Goal: Transaction & Acquisition: Download file/media

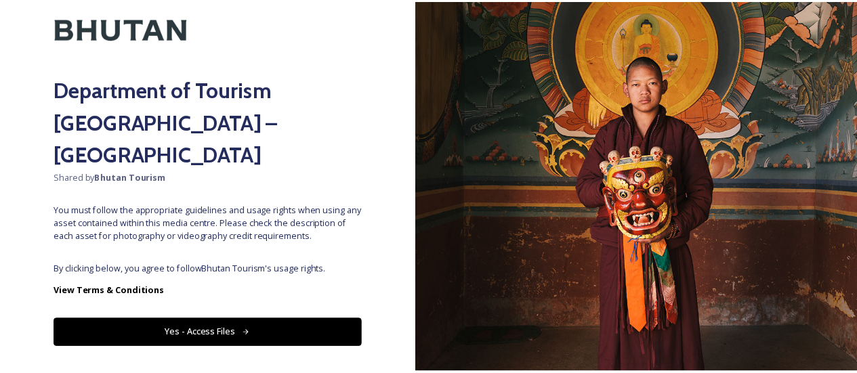
scroll to position [70, 0]
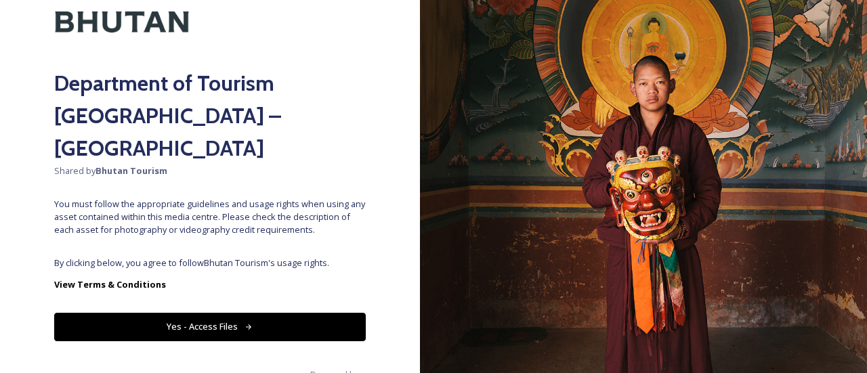
click at [198, 313] on button "Yes - Access Files" at bounding box center [209, 327] width 311 height 28
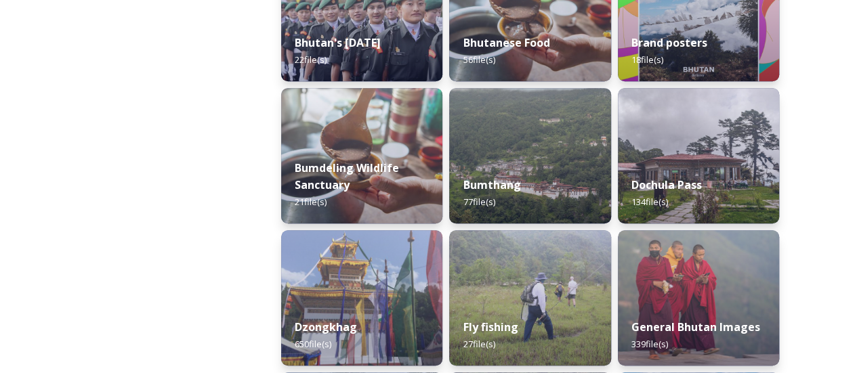
scroll to position [474, 0]
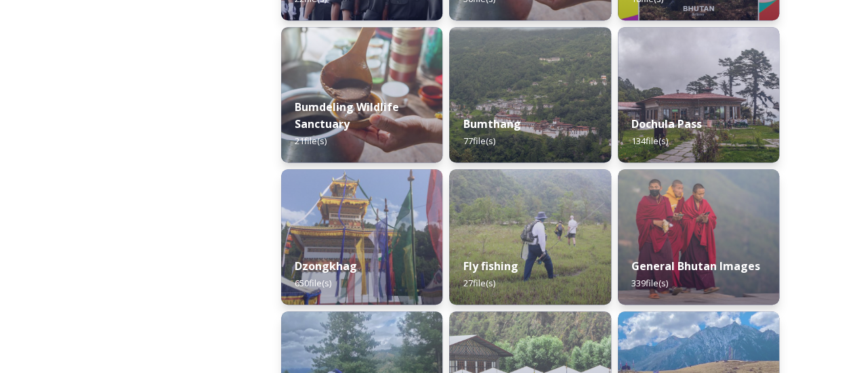
click at [309, 251] on div "Dzongkhag 650 file(s)" at bounding box center [361, 274] width 161 height 60
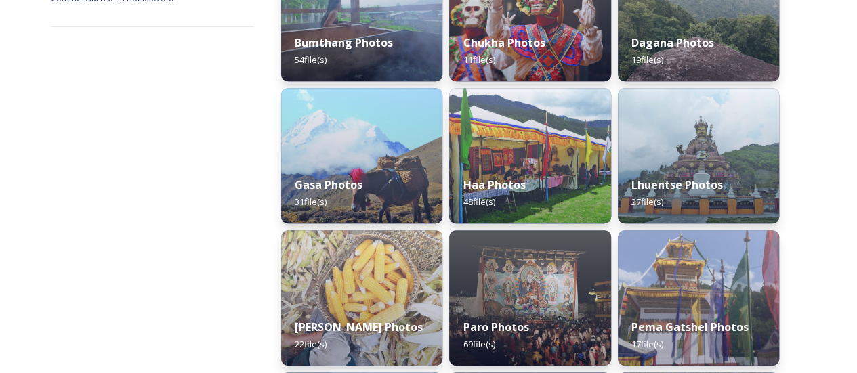
scroll to position [474, 0]
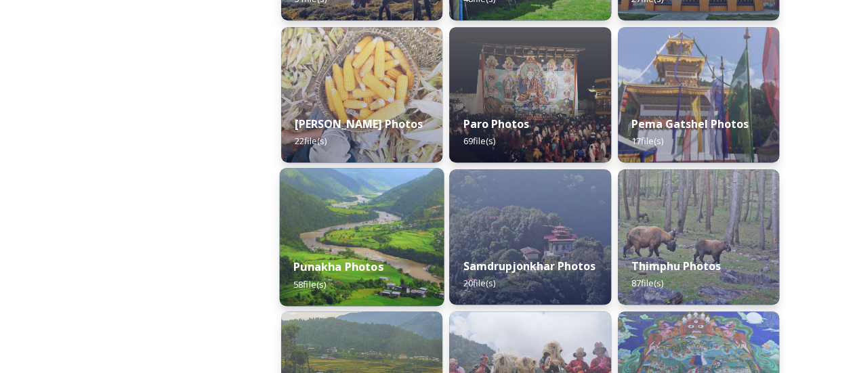
click at [326, 247] on div "Punakha Photos 58 file(s)" at bounding box center [362, 275] width 165 height 62
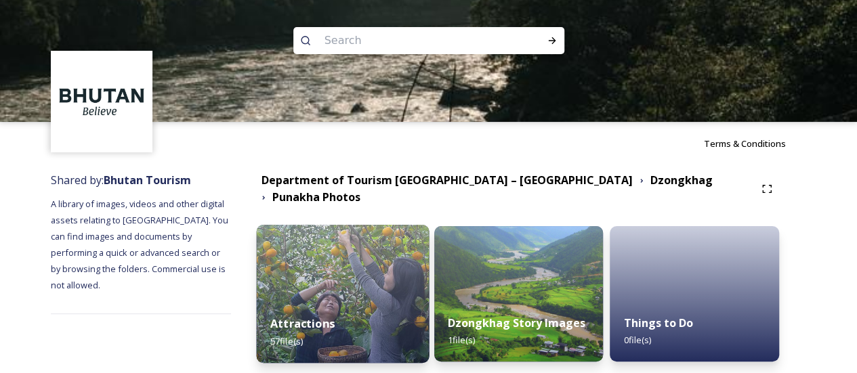
scroll to position [42, 0]
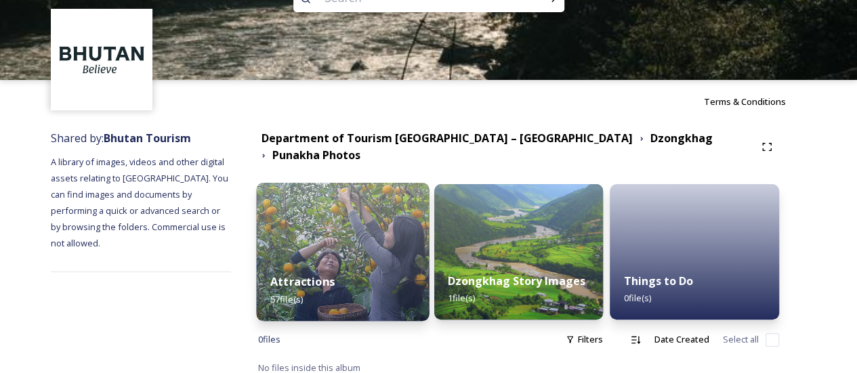
click at [364, 238] on img at bounding box center [342, 252] width 173 height 138
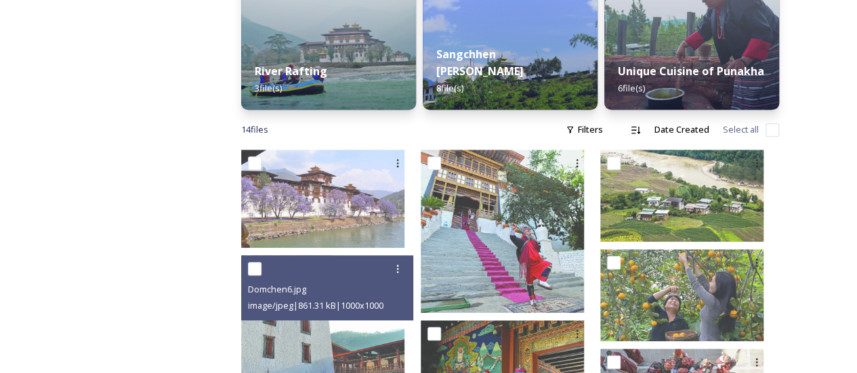
scroll to position [609, 0]
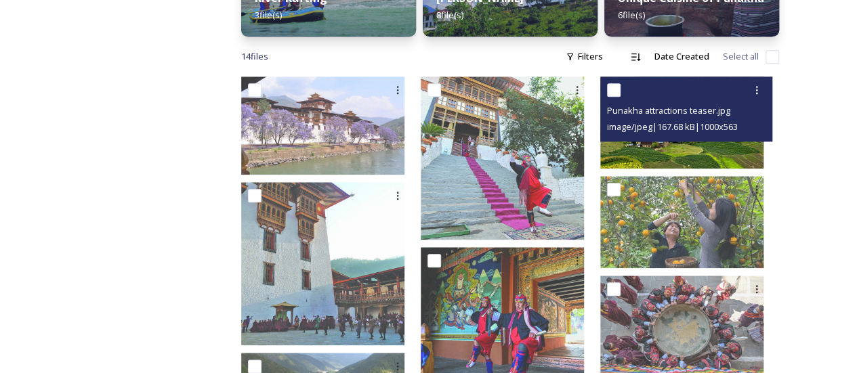
click at [667, 144] on img at bounding box center [681, 123] width 163 height 92
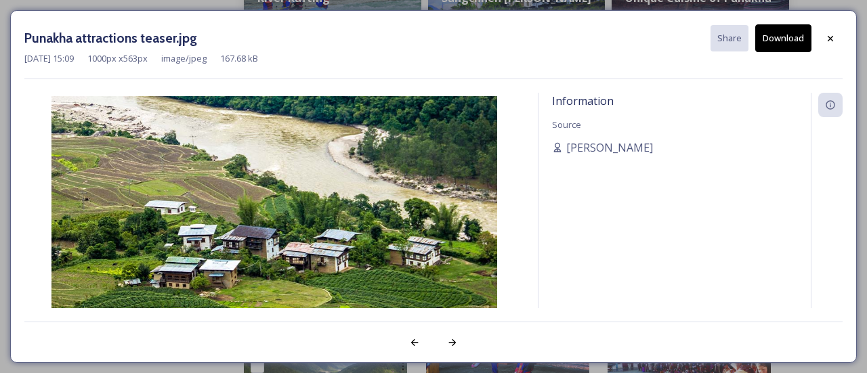
click at [779, 43] on button "Download" at bounding box center [783, 38] width 56 height 28
click at [833, 35] on icon at bounding box center [830, 38] width 11 height 11
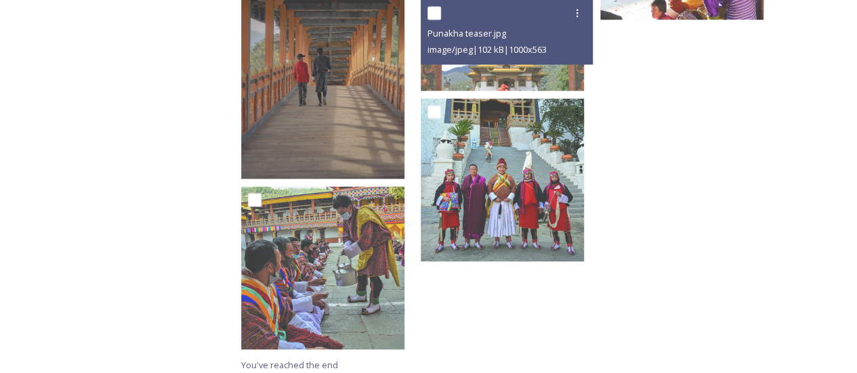
scroll to position [1139, 0]
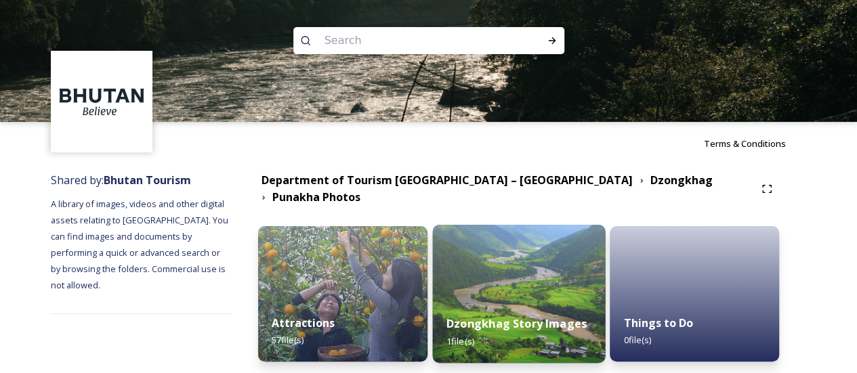
click at [533, 254] on img at bounding box center [518, 294] width 173 height 138
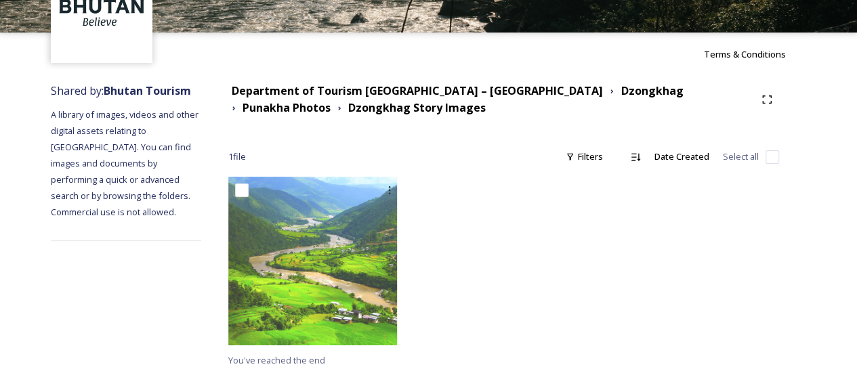
scroll to position [91, 0]
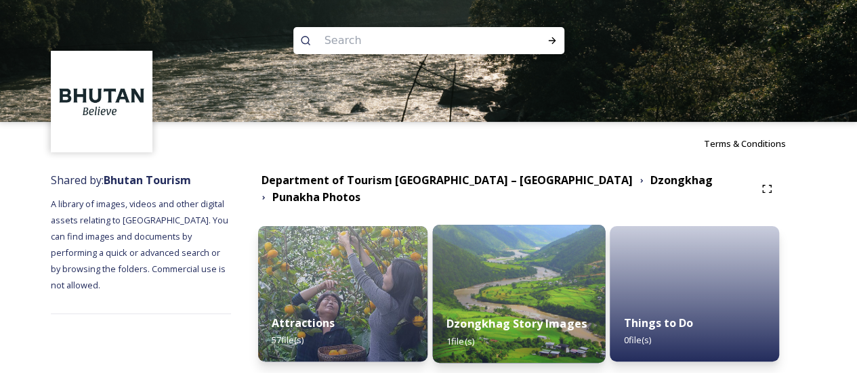
scroll to position [42, 0]
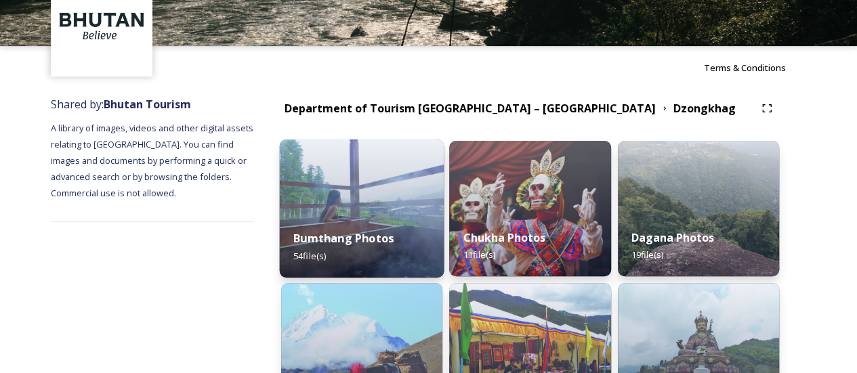
scroll to position [203, 0]
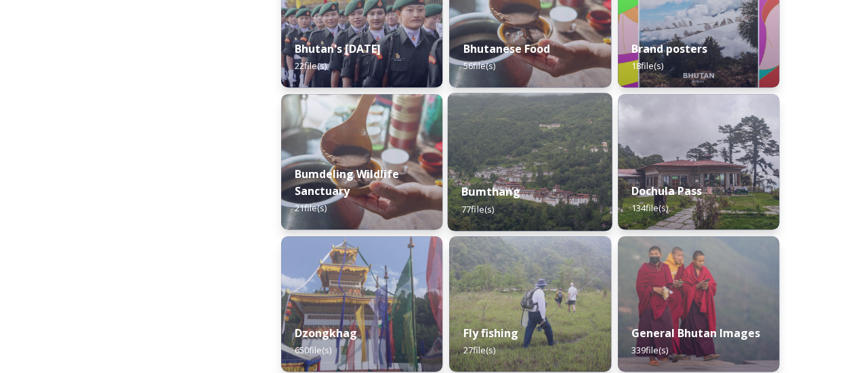
scroll to position [406, 0]
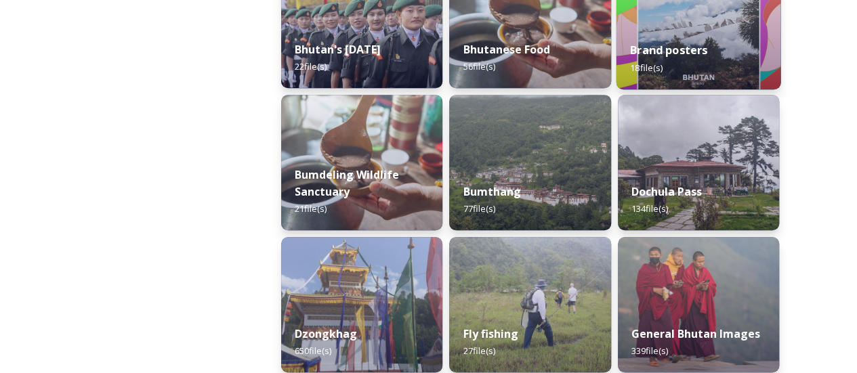
click at [651, 62] on span "18 file(s)" at bounding box center [646, 67] width 32 height 12
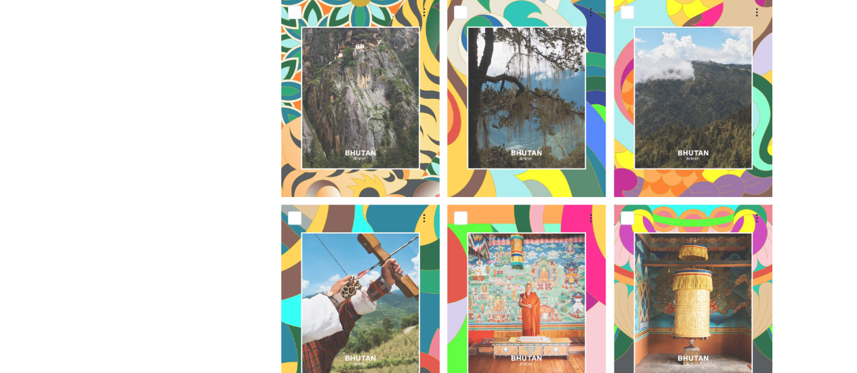
scroll to position [745, 0]
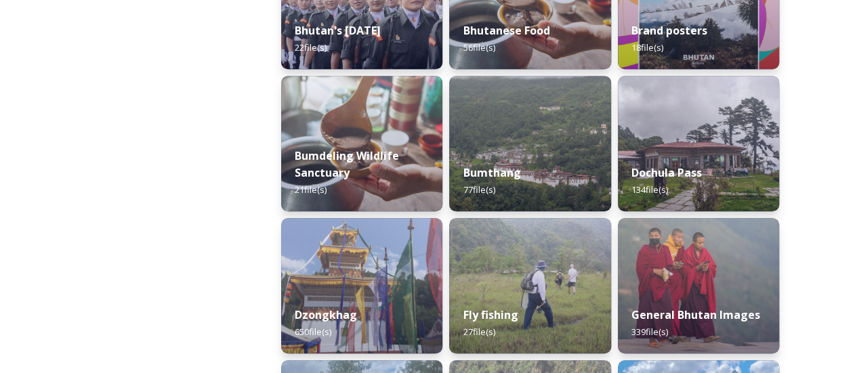
scroll to position [474, 0]
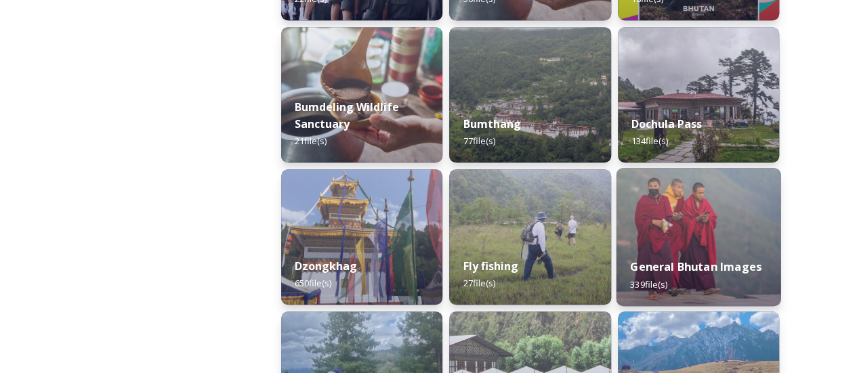
click at [697, 246] on div "General Bhutan Images 339 file(s)" at bounding box center [697, 275] width 165 height 62
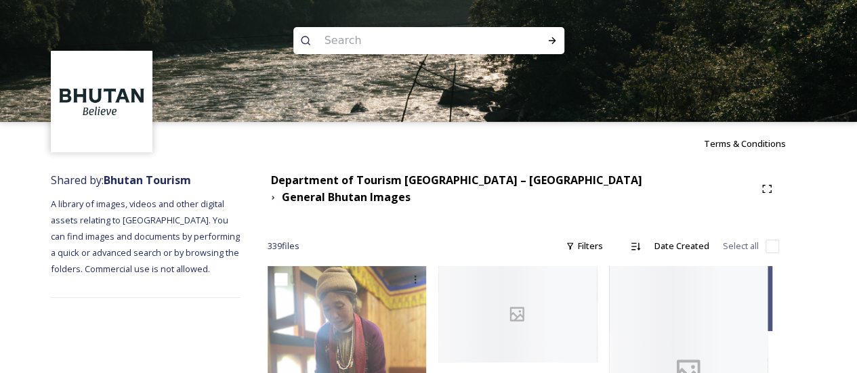
scroll to position [203, 0]
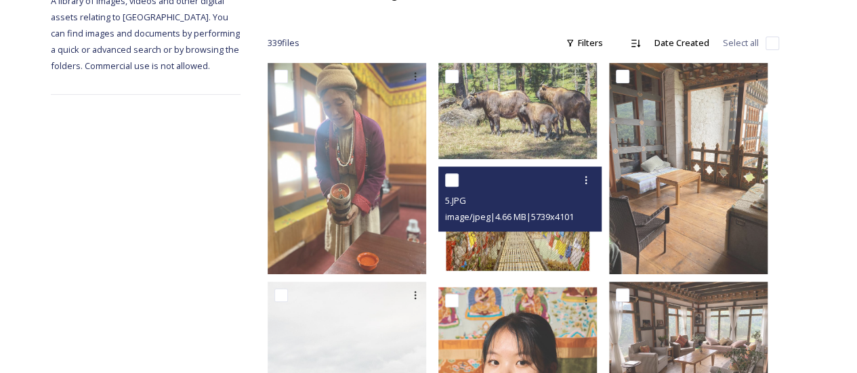
click at [520, 225] on img at bounding box center [517, 223] width 158 height 113
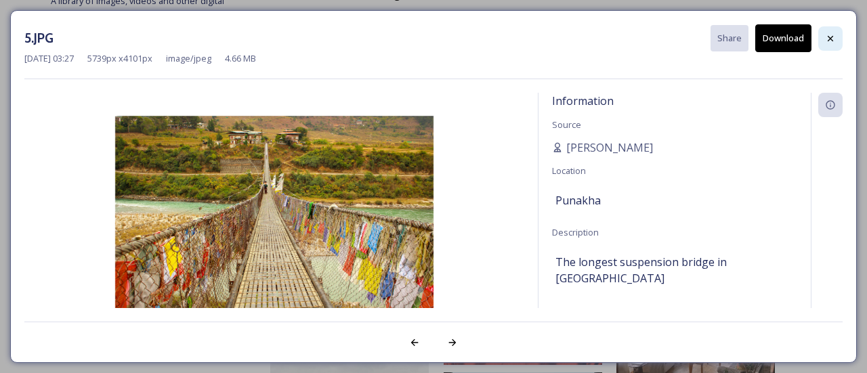
click at [826, 41] on icon at bounding box center [830, 38] width 11 height 11
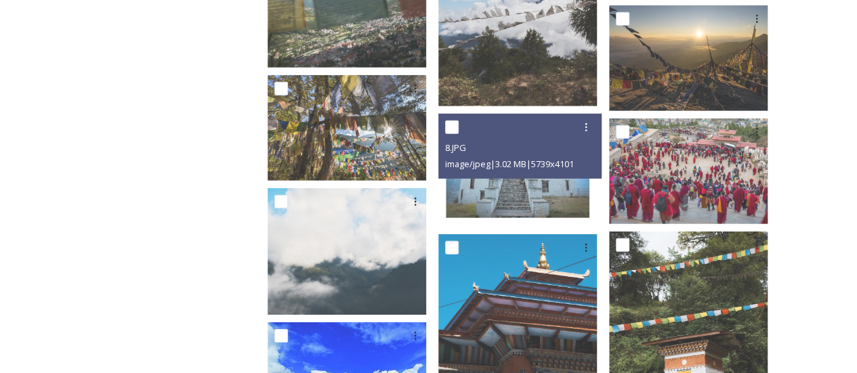
scroll to position [2167, 0]
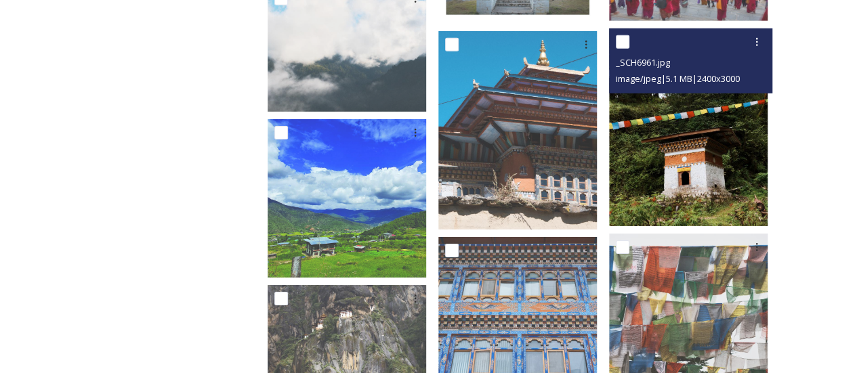
click at [695, 152] on img at bounding box center [688, 127] width 158 height 198
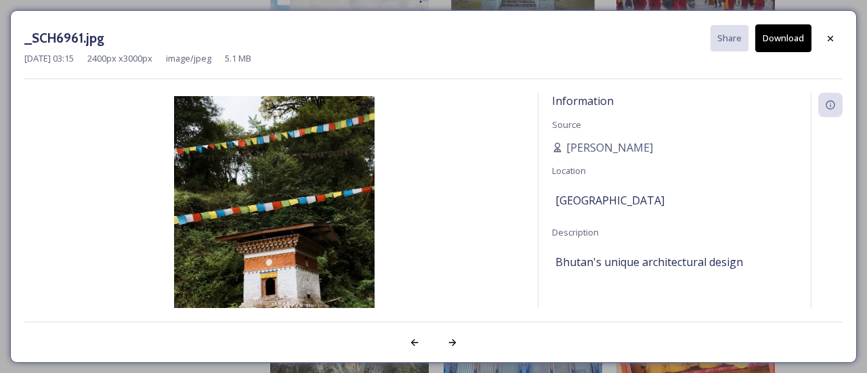
click at [788, 39] on button "Download" at bounding box center [783, 38] width 56 height 28
click at [834, 39] on icon at bounding box center [830, 38] width 11 height 11
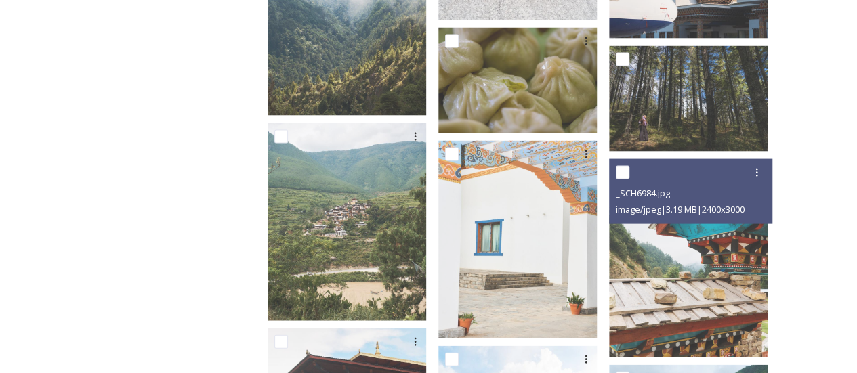
scroll to position [4062, 0]
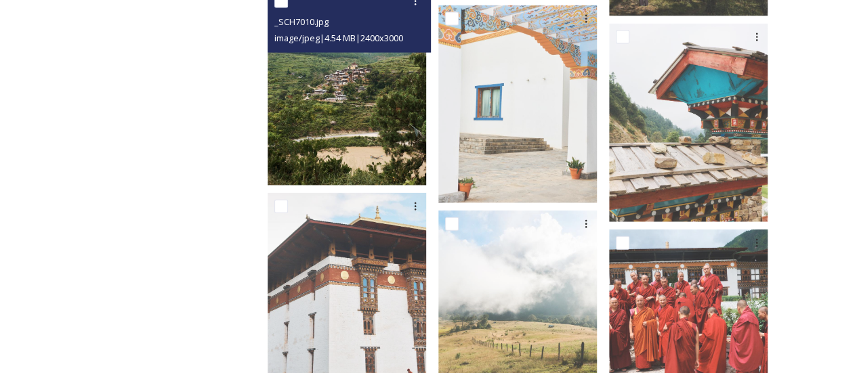
click at [364, 97] on img at bounding box center [346, 87] width 158 height 198
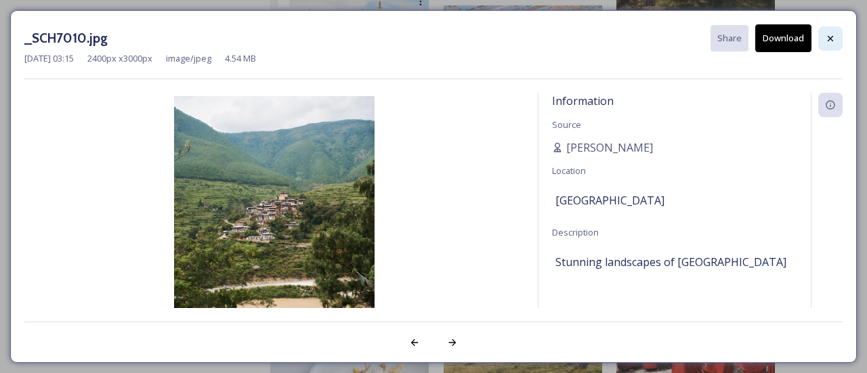
click at [827, 37] on icon at bounding box center [830, 38] width 11 height 11
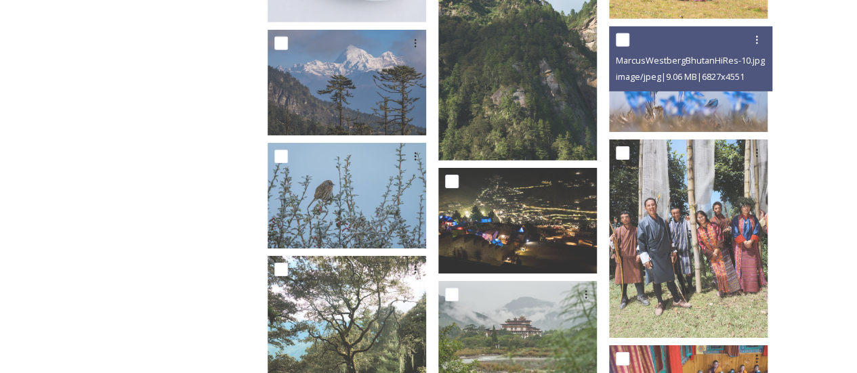
scroll to position [4875, 0]
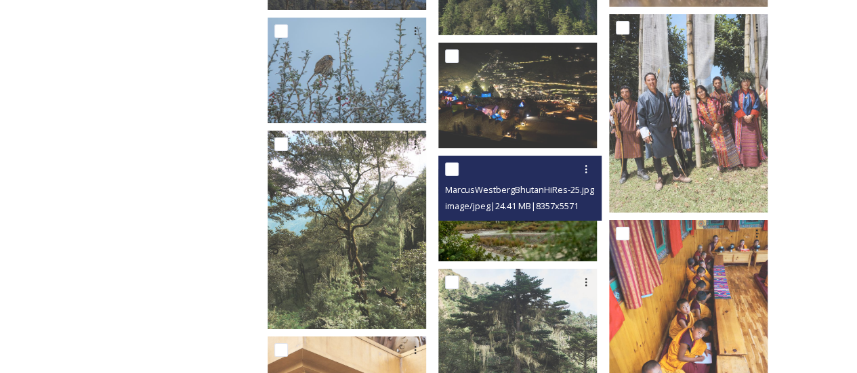
click at [524, 216] on img at bounding box center [517, 209] width 158 height 106
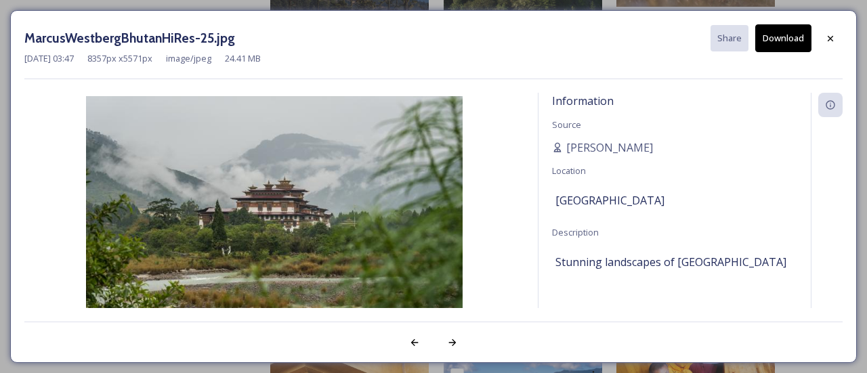
click at [779, 39] on button "Download" at bounding box center [783, 38] width 56 height 28
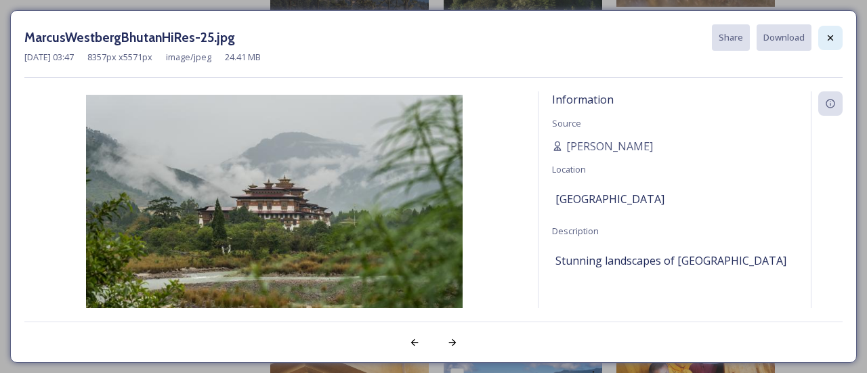
click at [833, 37] on icon at bounding box center [830, 37] width 11 height 11
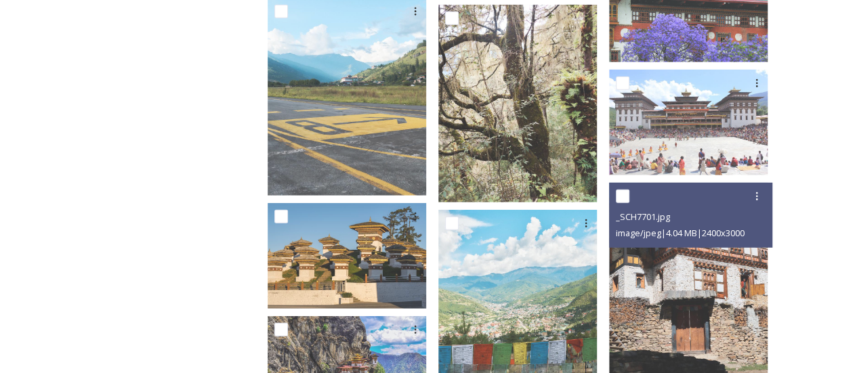
scroll to position [6974, 0]
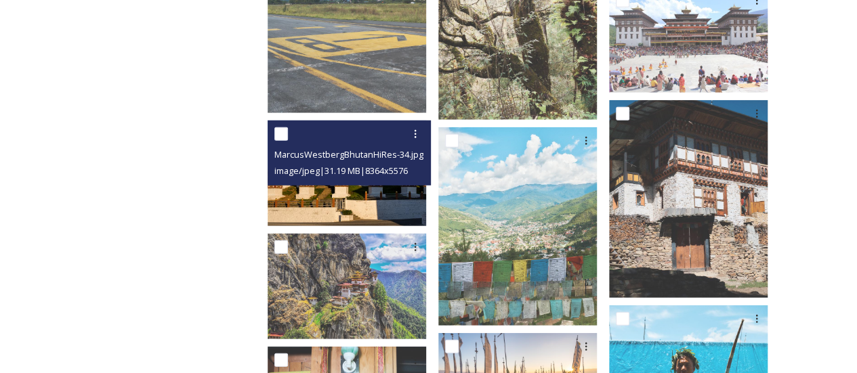
click at [349, 181] on img at bounding box center [346, 174] width 158 height 106
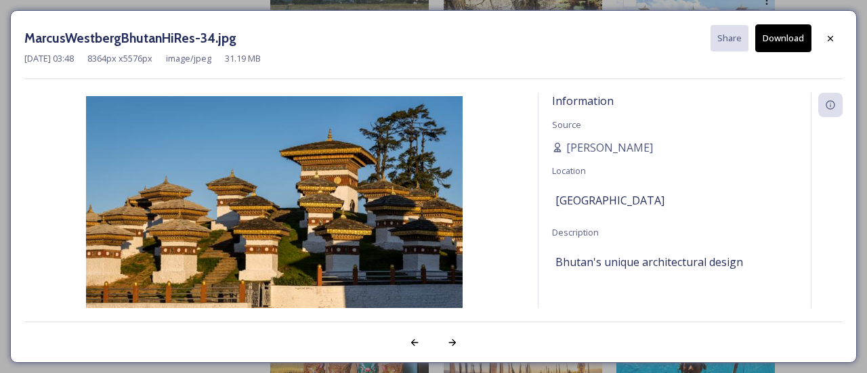
click at [794, 40] on button "Download" at bounding box center [783, 38] width 56 height 28
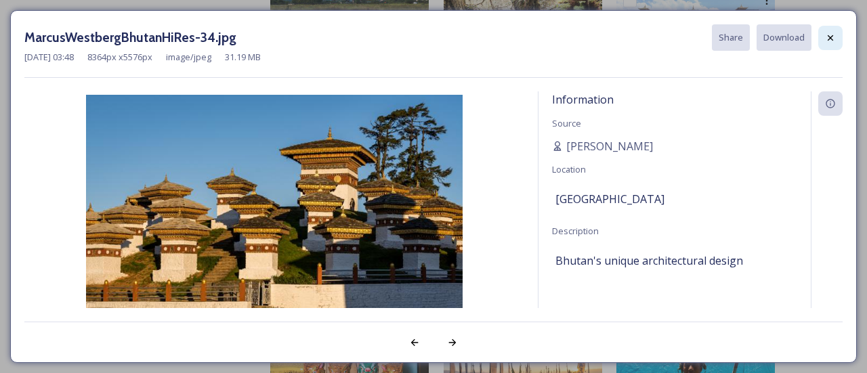
click at [828, 38] on icon at bounding box center [830, 37] width 11 height 11
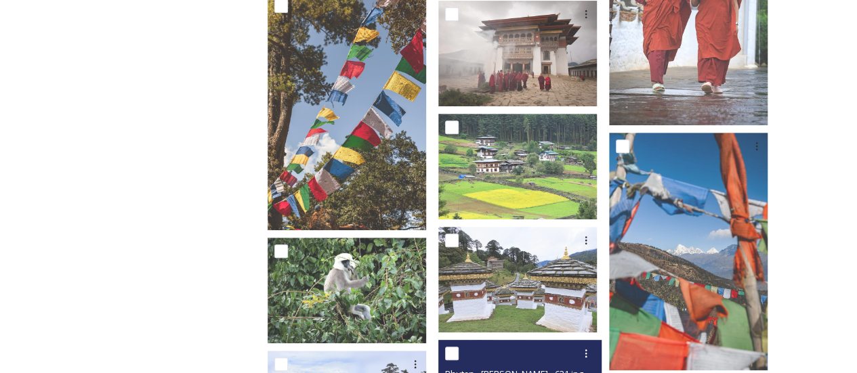
scroll to position [10495, 0]
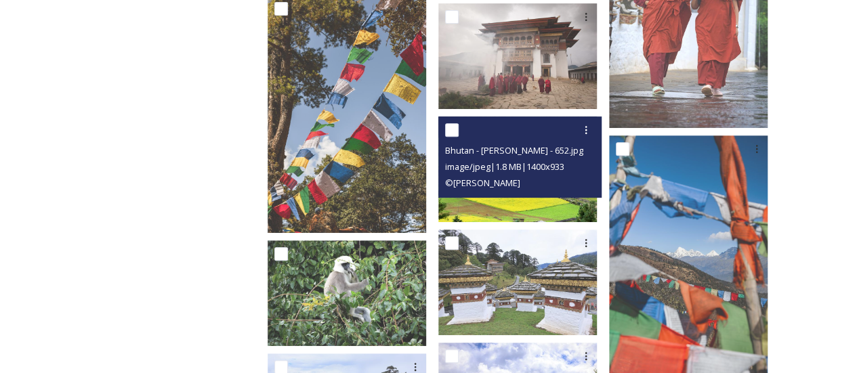
click at [525, 186] on div "Bhutan - [PERSON_NAME] - 652.jpg image/jpeg | 1.8 MB | 1400 x 933 © [PERSON_NAM…" at bounding box center [519, 156] width 163 height 81
click at [536, 188] on div "Bhutan - [PERSON_NAME] - 652.jpg image/jpeg | 1.8 MB | 1400 x 933 © [PERSON_NAM…" at bounding box center [519, 156] width 163 height 81
click at [559, 200] on img at bounding box center [517, 169] width 158 height 106
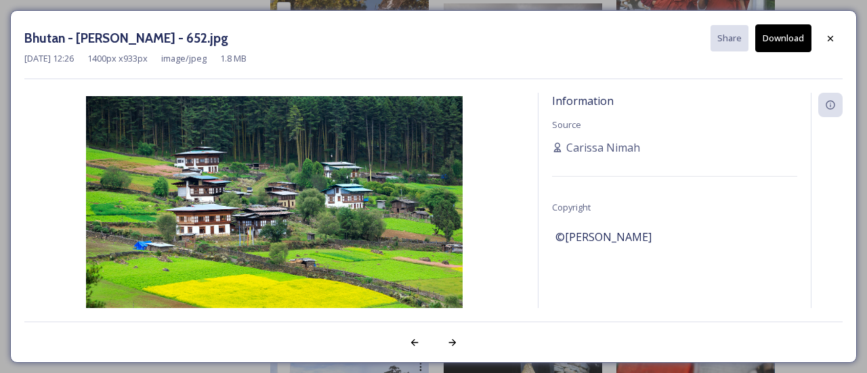
click at [789, 45] on button "Download" at bounding box center [783, 38] width 56 height 28
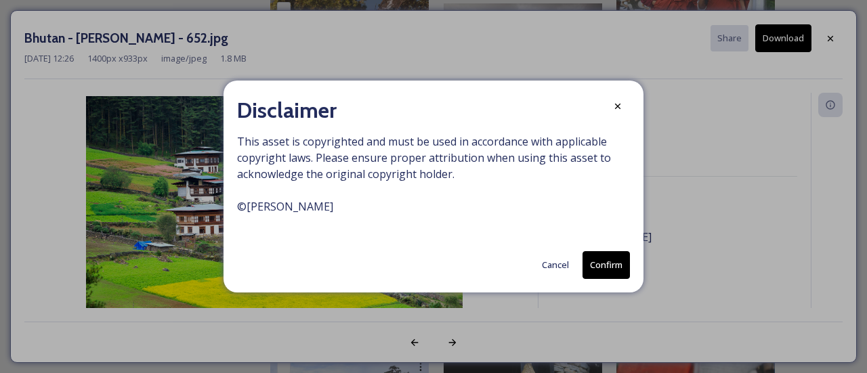
click at [565, 260] on button "Cancel" at bounding box center [555, 265] width 41 height 26
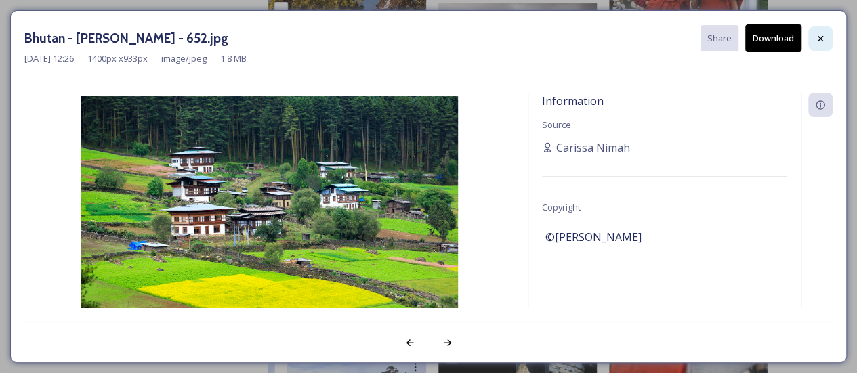
click at [825, 38] on div at bounding box center [820, 38] width 24 height 24
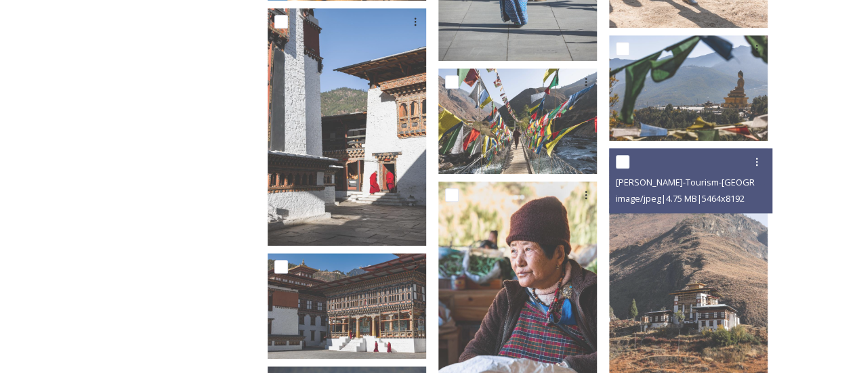
scroll to position [13542, 0]
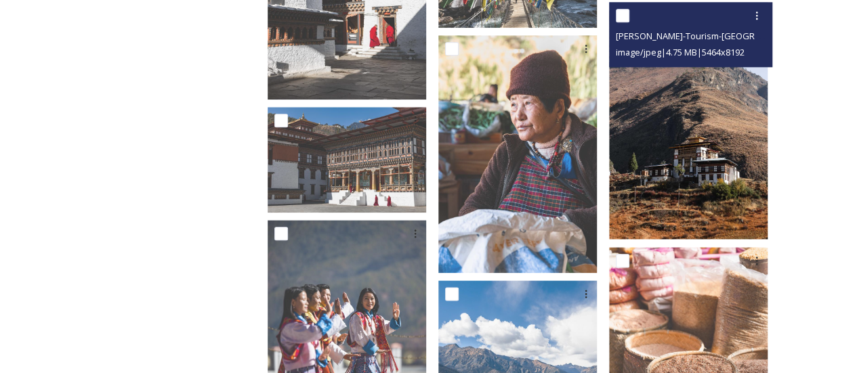
click at [700, 160] on img at bounding box center [688, 121] width 158 height 238
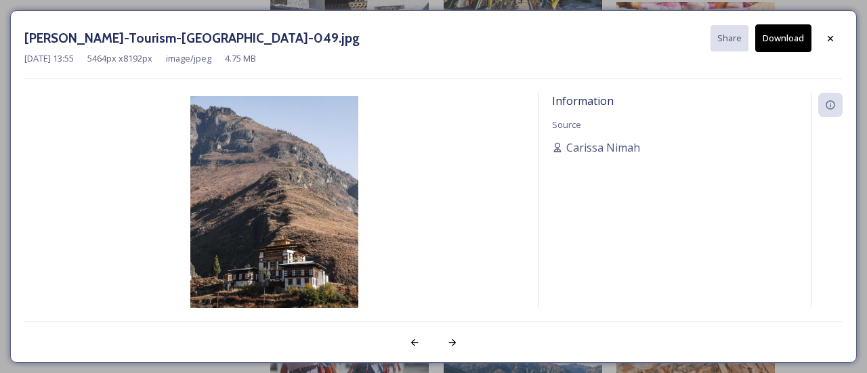
click at [788, 41] on button "Download" at bounding box center [783, 38] width 56 height 28
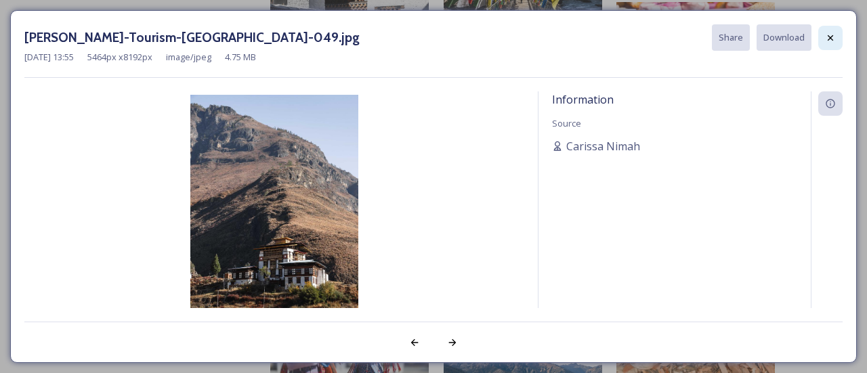
click at [832, 39] on icon at bounding box center [829, 37] width 5 height 5
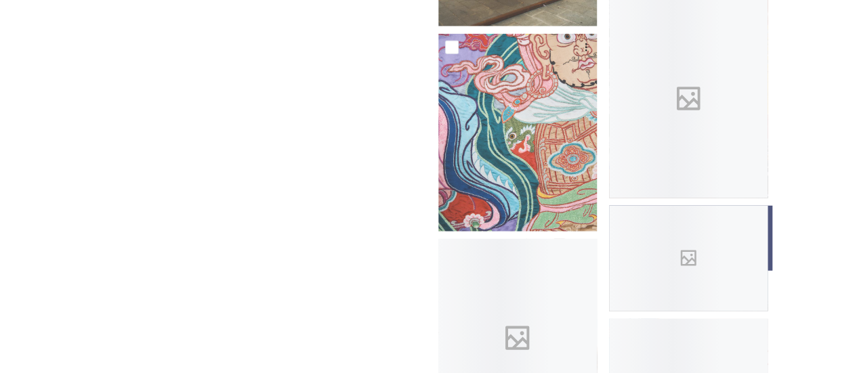
scroll to position [19635, 0]
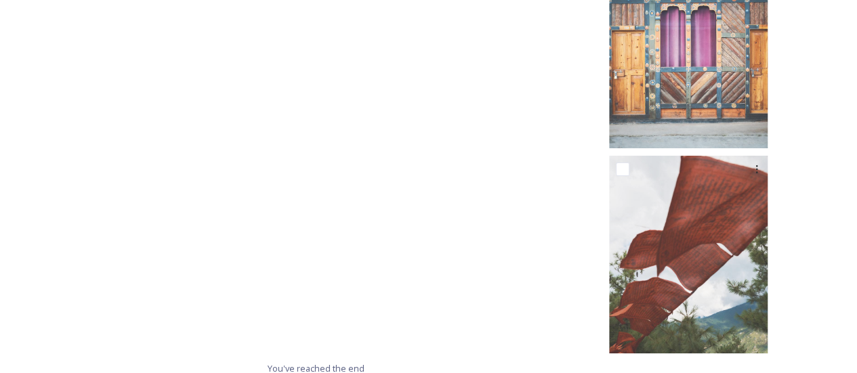
scroll to position [20446, 0]
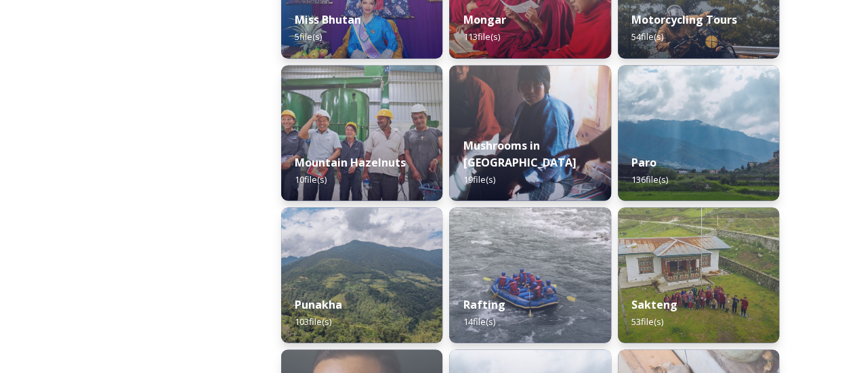
scroll to position [1219, 0]
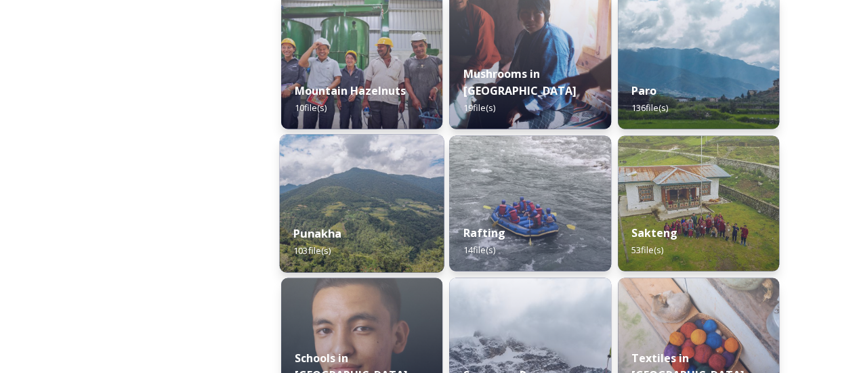
click at [353, 189] on img at bounding box center [362, 203] width 165 height 138
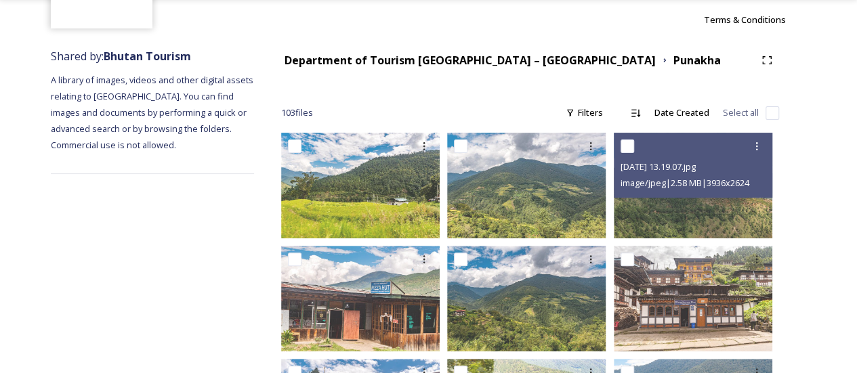
scroll to position [135, 0]
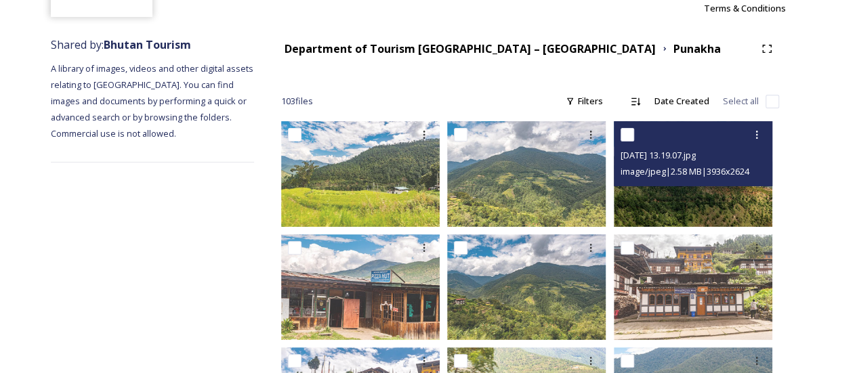
click at [698, 190] on img at bounding box center [692, 174] width 158 height 106
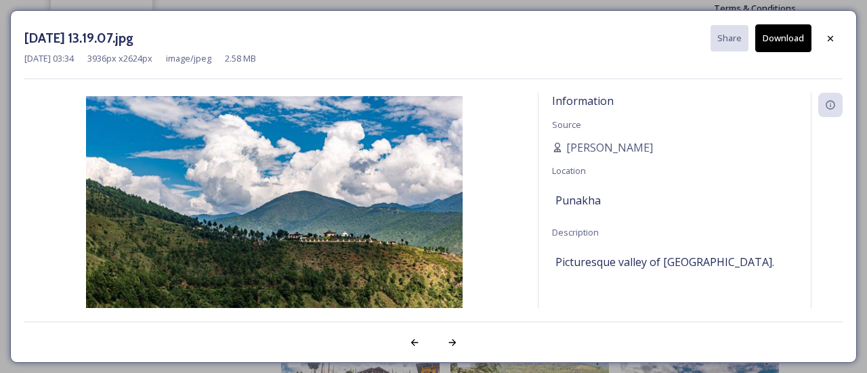
click at [781, 31] on button "Download" at bounding box center [783, 38] width 56 height 28
click at [835, 36] on icon at bounding box center [830, 38] width 11 height 11
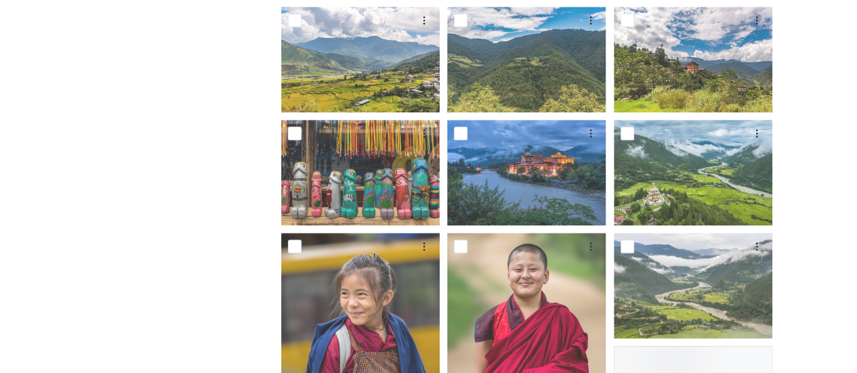
scroll to position [609, 0]
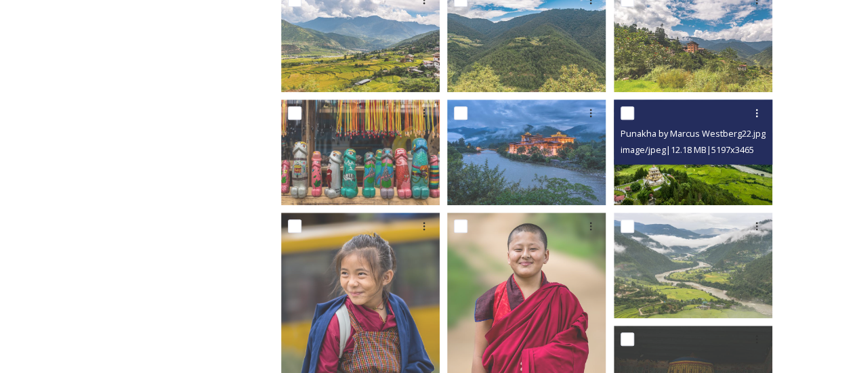
click at [681, 166] on img at bounding box center [692, 153] width 158 height 106
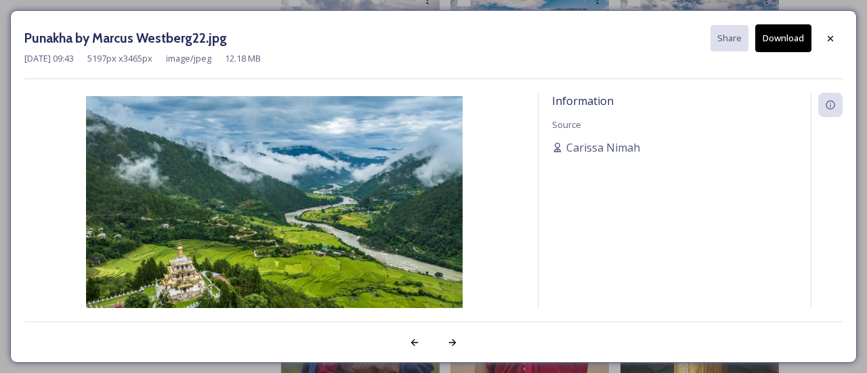
click at [773, 41] on button "Download" at bounding box center [783, 38] width 56 height 28
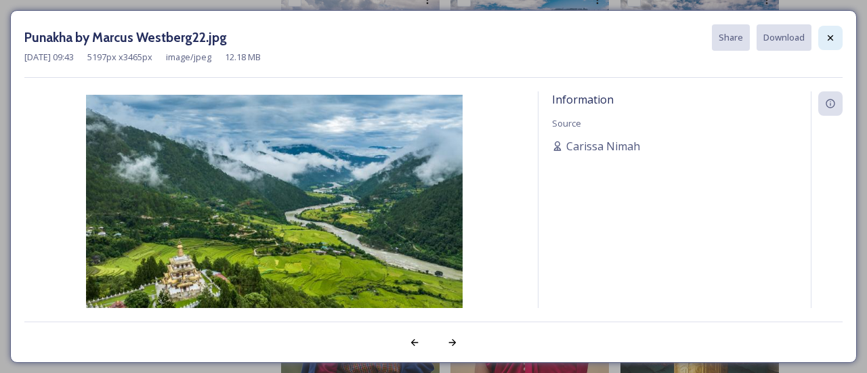
click at [833, 37] on icon at bounding box center [830, 37] width 11 height 11
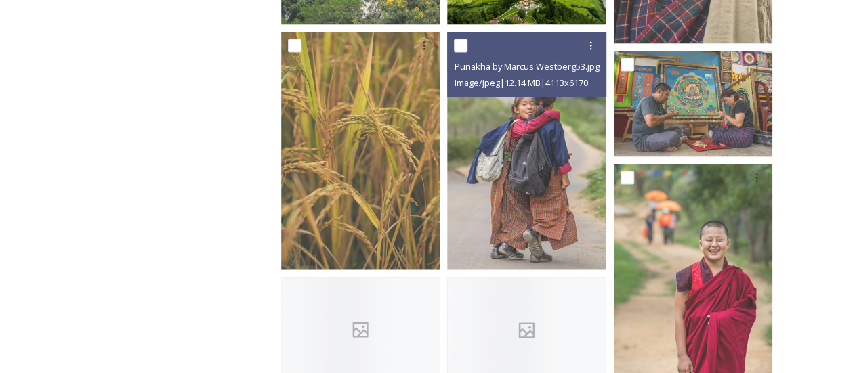
scroll to position [1490, 0]
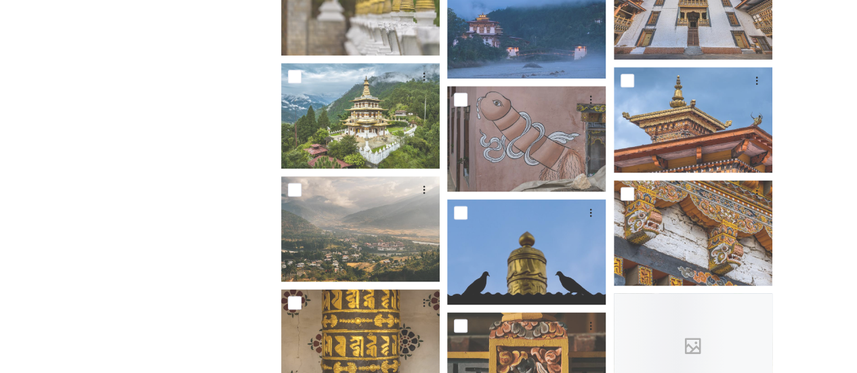
scroll to position [3656, 0]
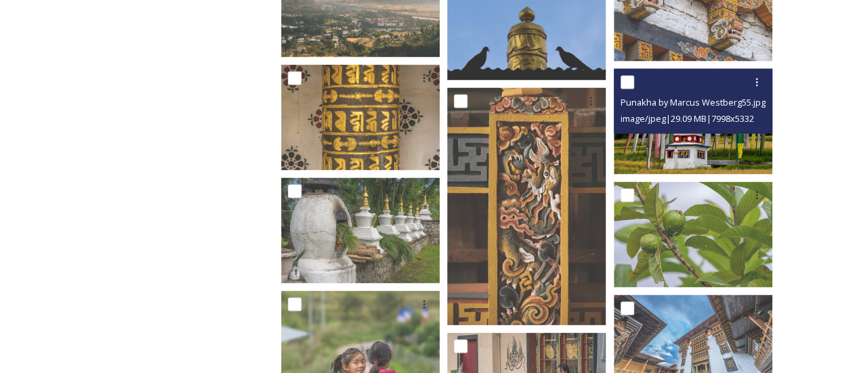
click at [682, 150] on img at bounding box center [692, 121] width 158 height 106
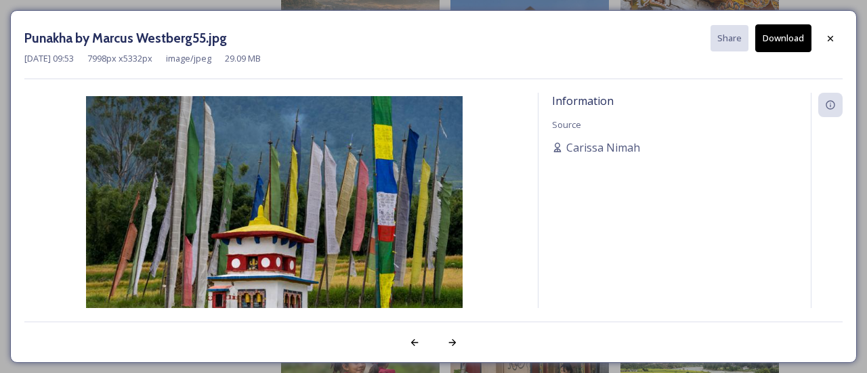
click at [791, 36] on button "Download" at bounding box center [783, 38] width 56 height 28
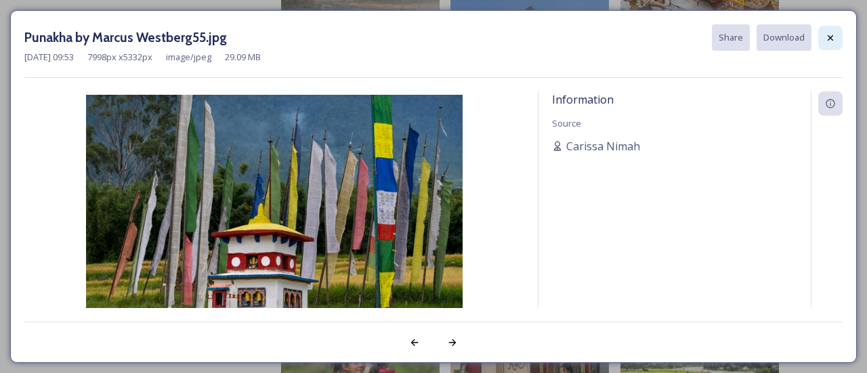
click at [833, 37] on icon at bounding box center [830, 37] width 11 height 11
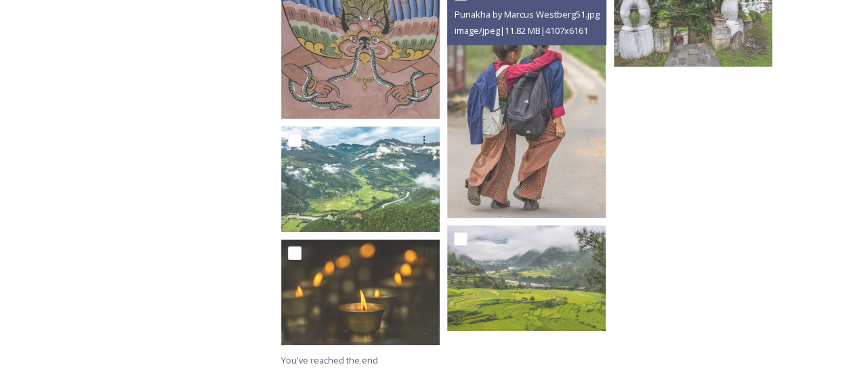
scroll to position [4688, 0]
